Goal: Use online tool/utility: Utilize a website feature to perform a specific function

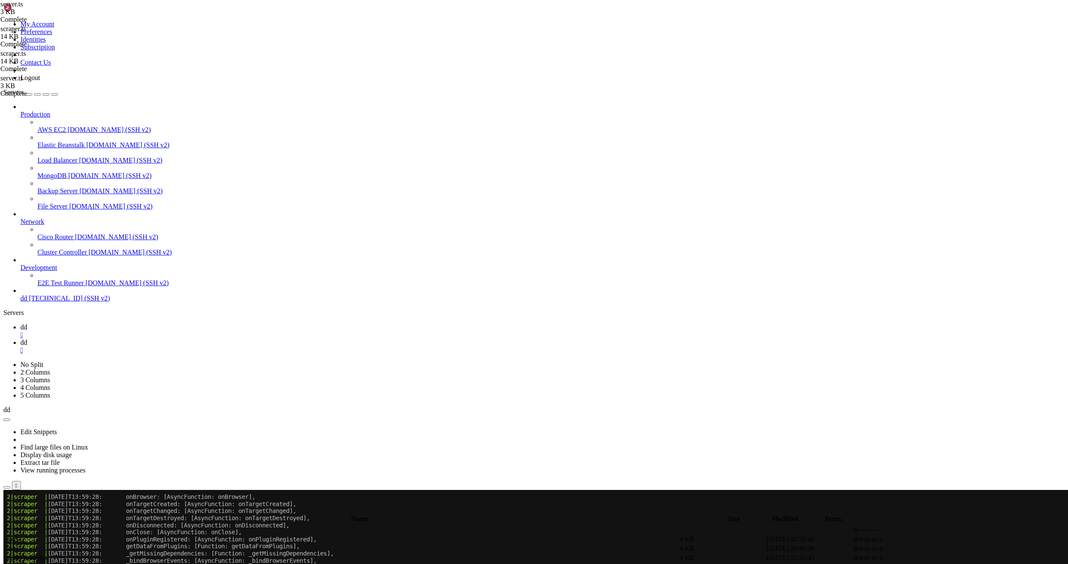
scroll to position [3655, 0]
click at [20, 339] on icon at bounding box center [20, 342] width 0 height 7
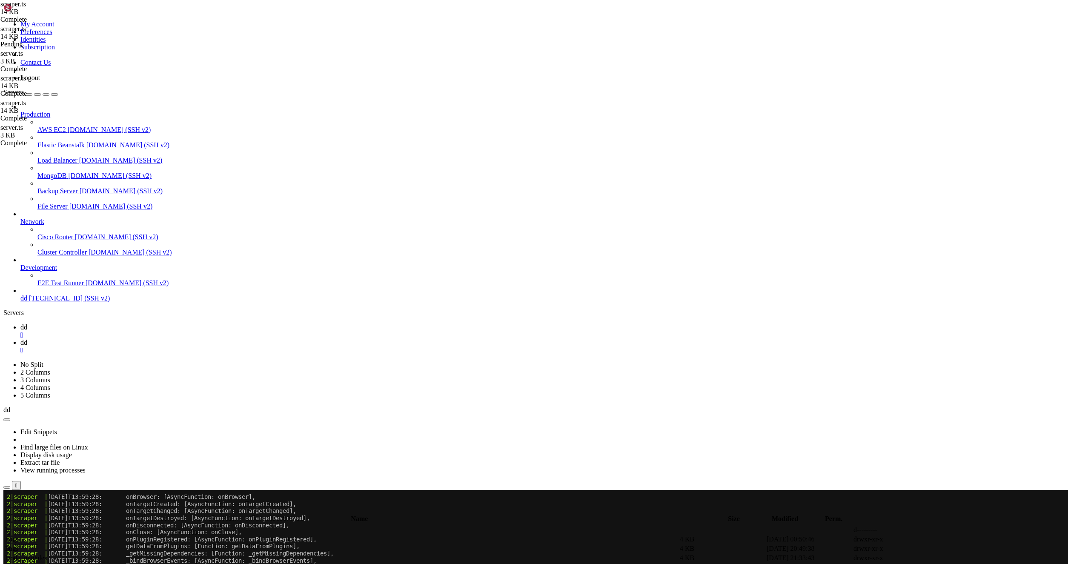
type textarea "ttl: 1000 * 60 * 15"
type textarea "import { sleep } from 'bun'"
click at [130, 324] on link "dd " at bounding box center [542, 331] width 1045 height 15
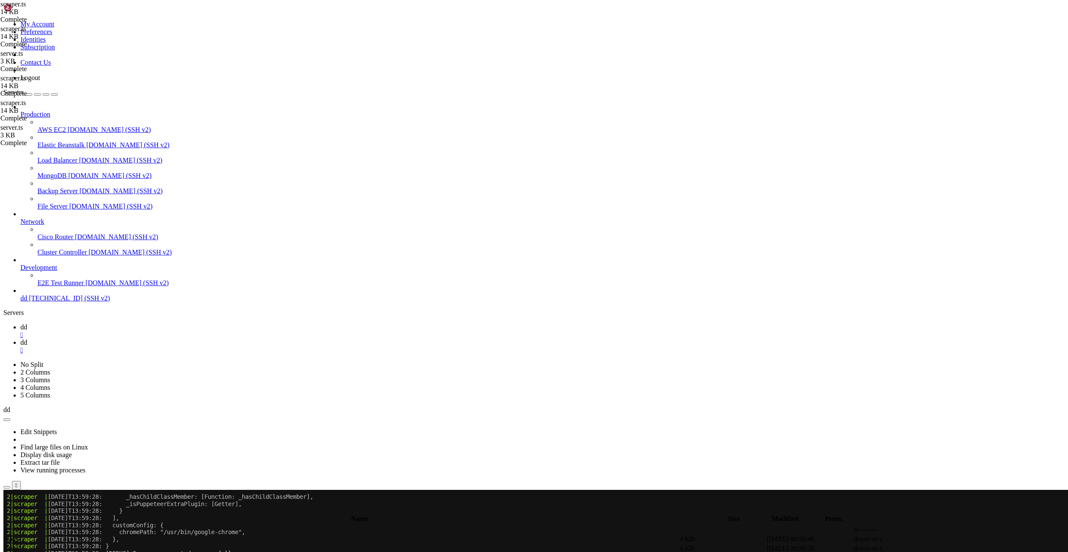
scroll to position [3747, 0]
